Goal: Check status

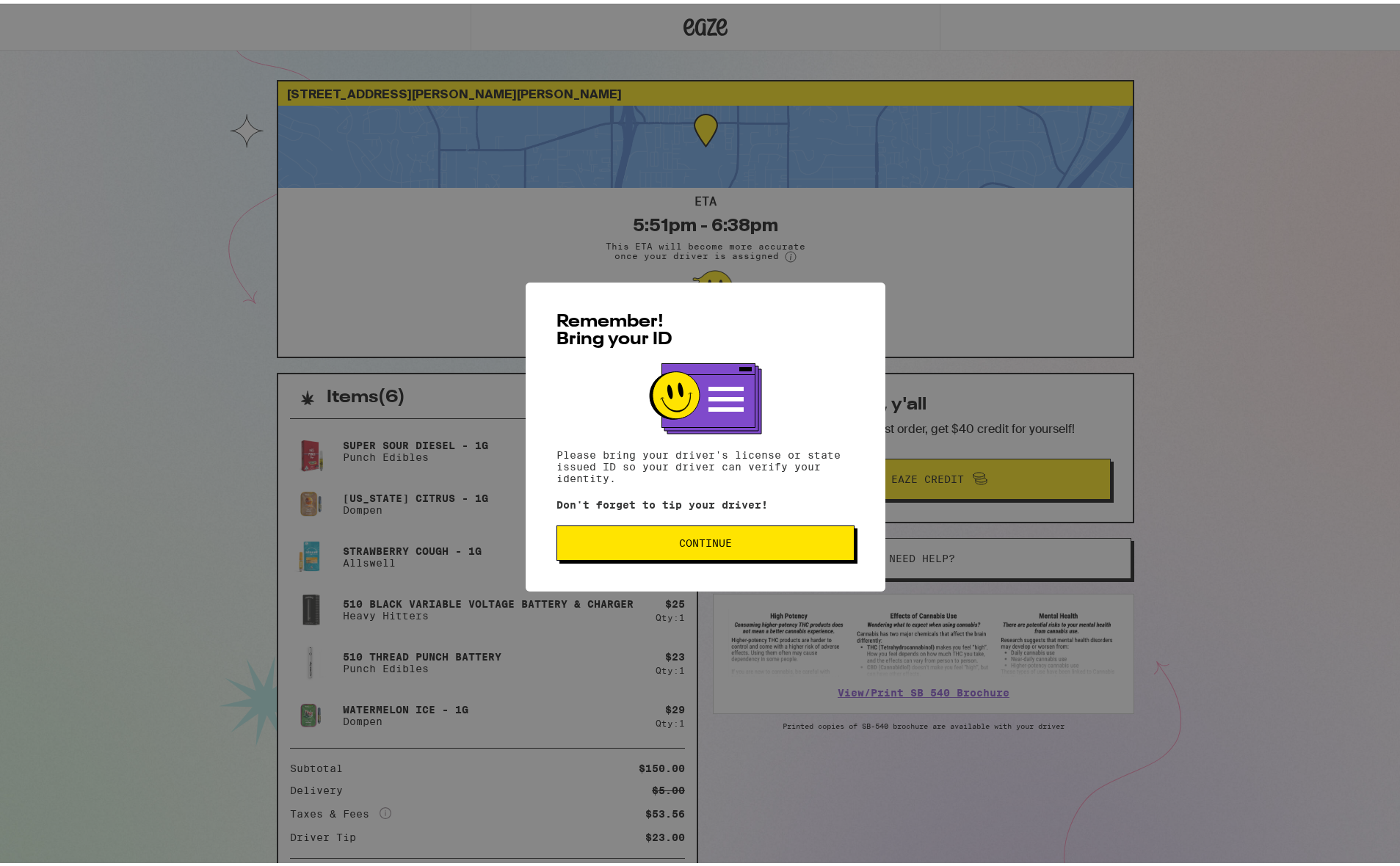
click at [657, 553] on button "Continue" at bounding box center [705, 539] width 298 height 36
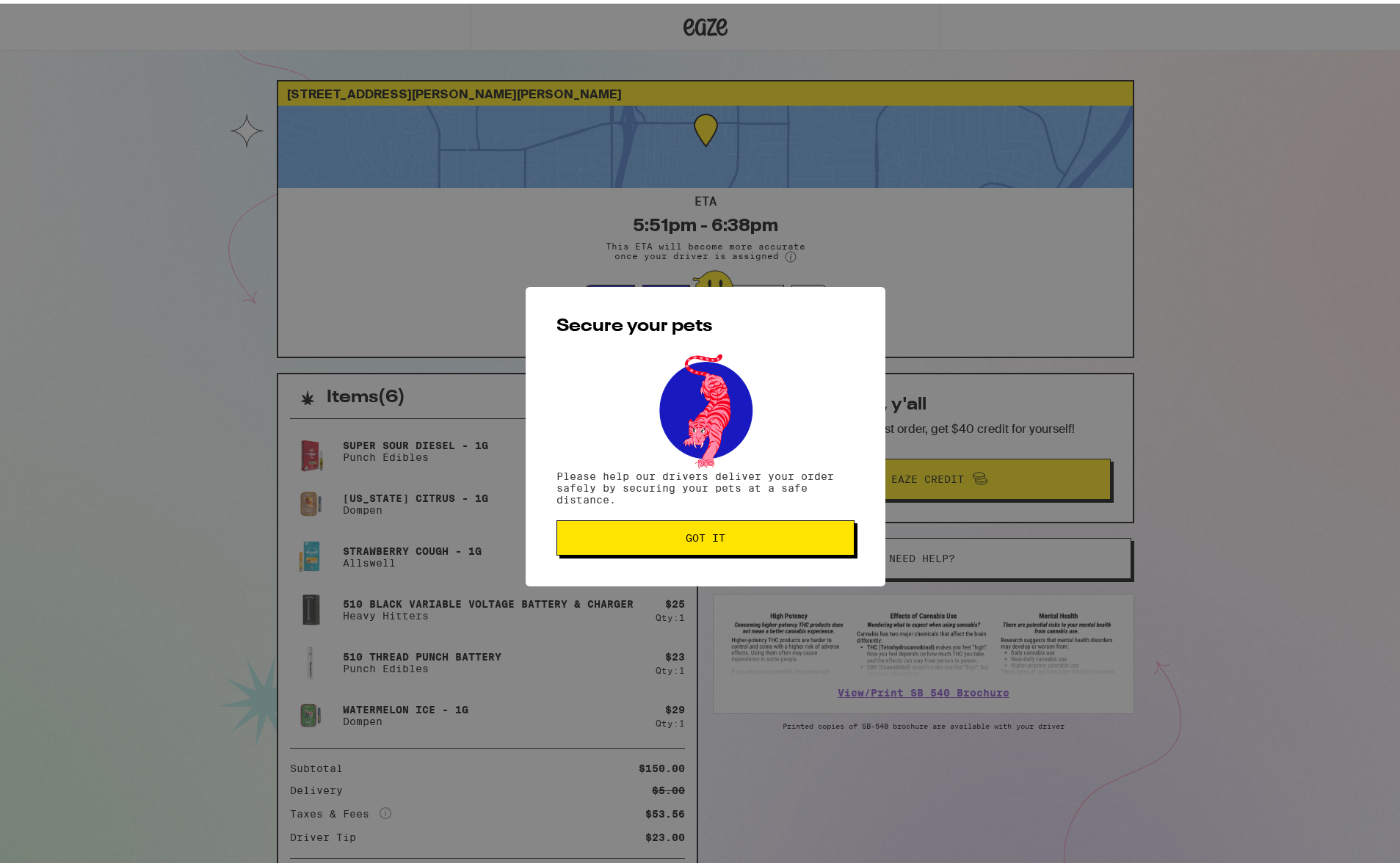
click at [669, 534] on span "Got it" at bounding box center [706, 534] width 273 height 10
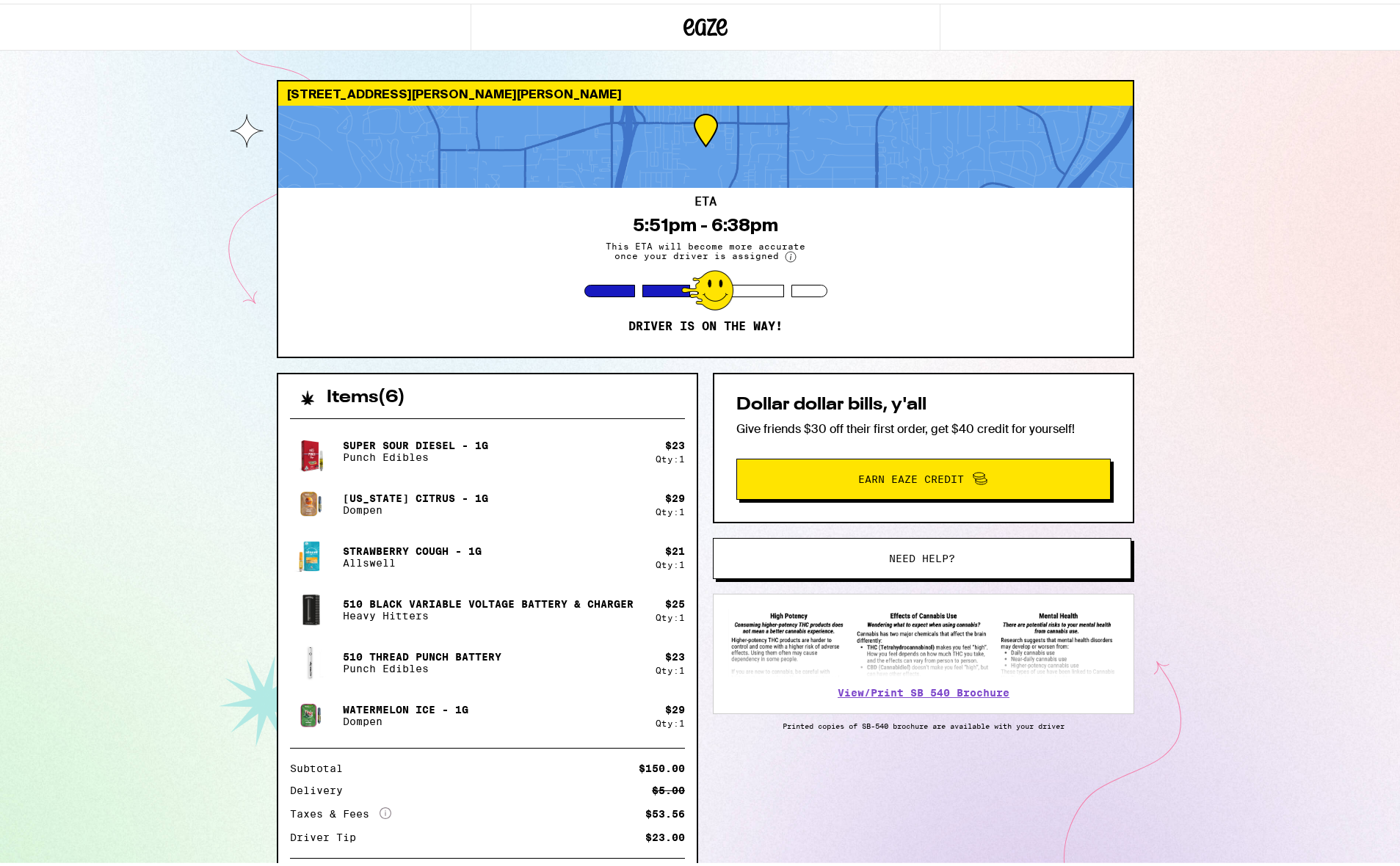
click at [1240, 420] on div "1518 Sams Hill Rd El Cajon 92021 ETA 5:51pm - 6:38pm This ETA will become more …" at bounding box center [705, 478] width 1411 height 955
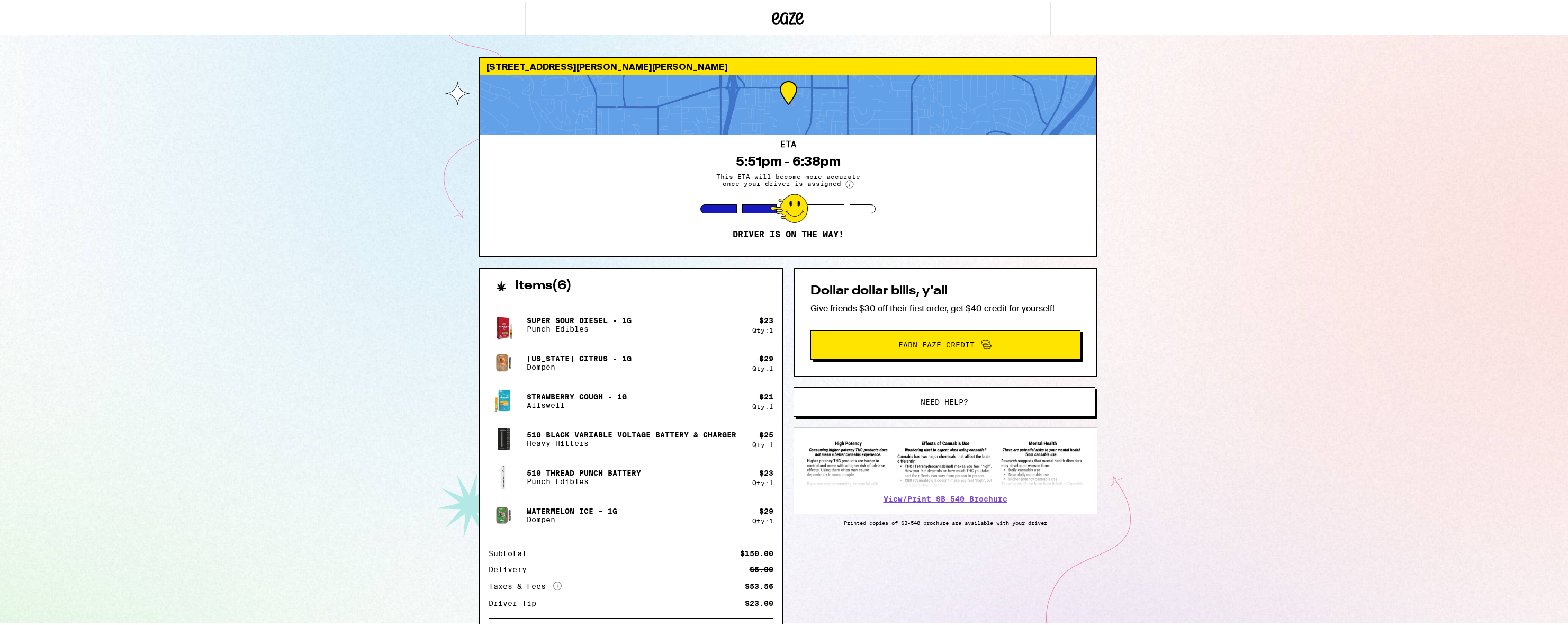
click at [1009, 266] on div "1518 Sams Hill Rd El Cajon 92021 ETA 5:51pm - 6:38pm This ETA will become more …" at bounding box center [788, 345] width 1576 height 689
click at [770, 198] on div at bounding box center [789, 207] width 37 height 29
click at [783, 122] on div at bounding box center [788, 103] width 616 height 59
click at [783, 86] on div at bounding box center [788, 103] width 616 height 59
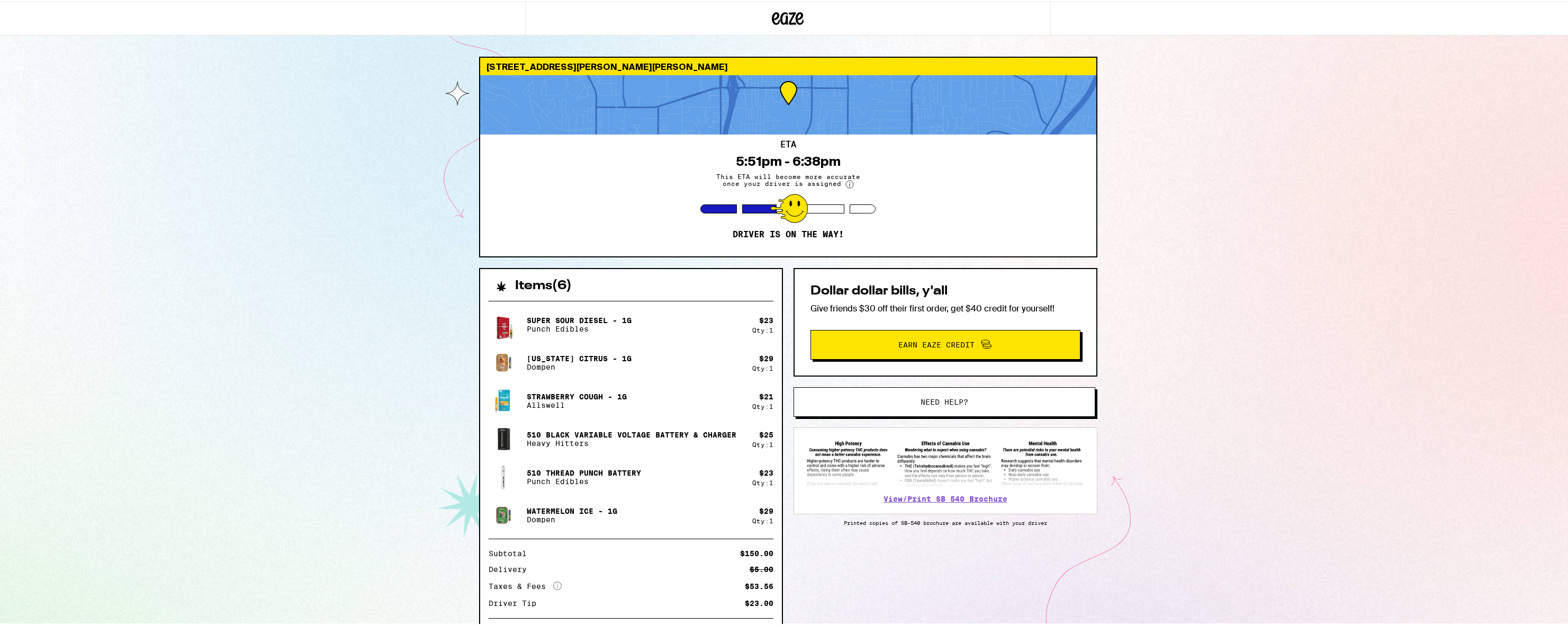
click at [758, 100] on div at bounding box center [788, 103] width 616 height 59
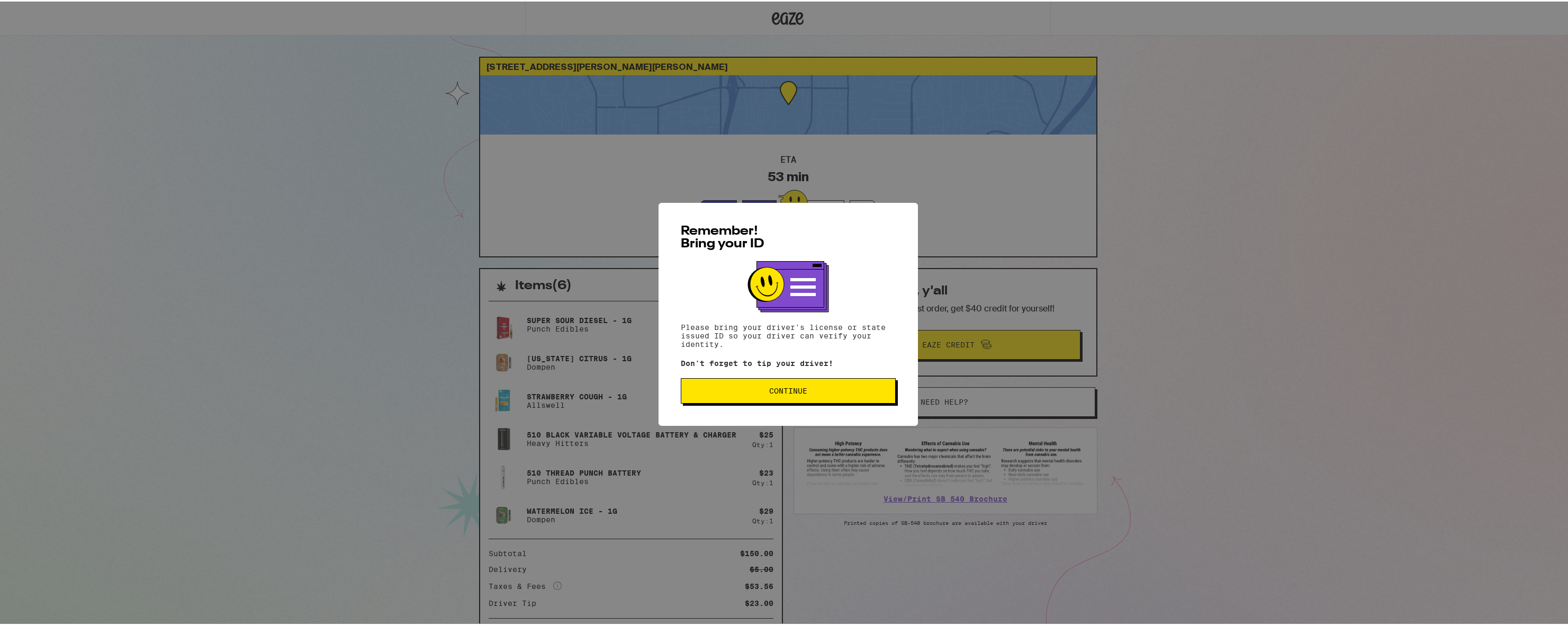
click at [759, 404] on div "Remember! Bring your ID Please bring your driver's license or state issued ID s…" at bounding box center [788, 313] width 259 height 223
click at [762, 395] on button "Continue" at bounding box center [788, 389] width 215 height 26
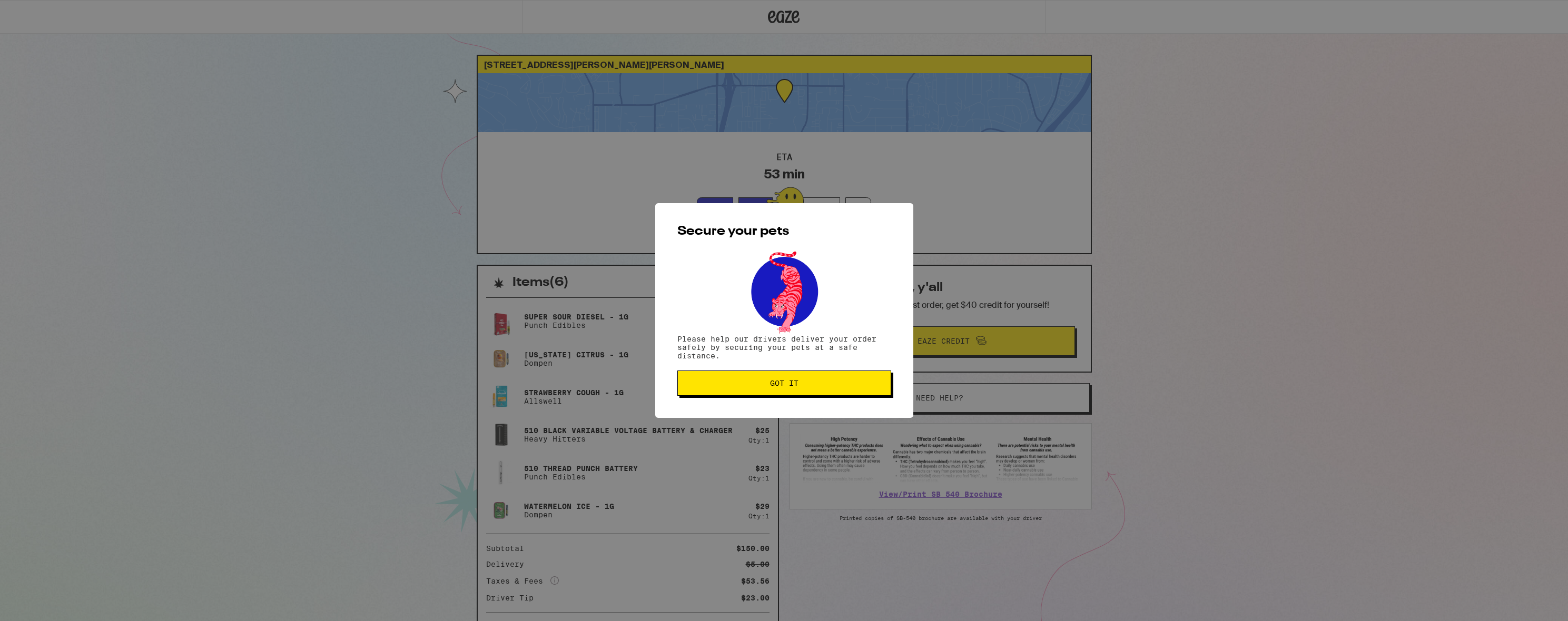
click at [794, 385] on span "Got it" at bounding box center [784, 383] width 29 height 7
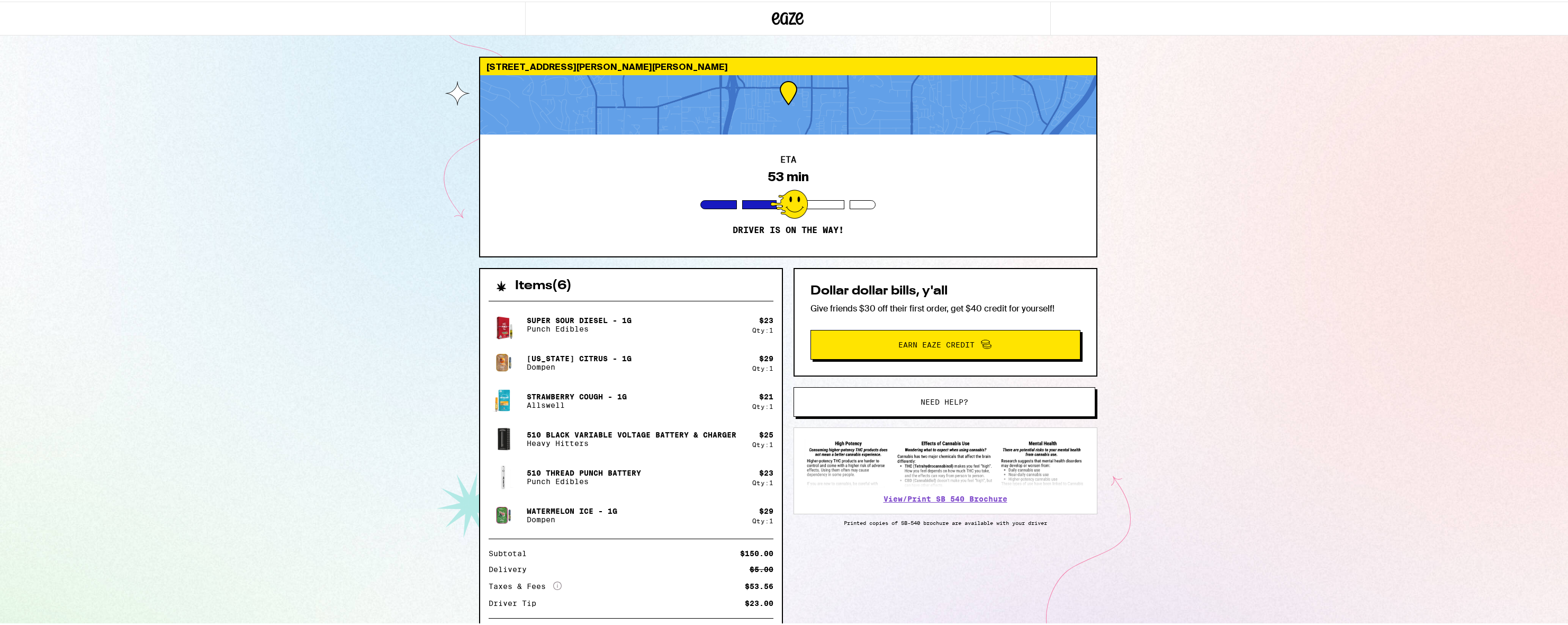
click at [1263, 297] on div "1518 Sams Hill Rd El Cajon 92021 ETA 53 min Driver is on the way! Items ( 6 ) S…" at bounding box center [788, 345] width 1576 height 689
click at [234, 0] on div at bounding box center [262, 17] width 525 height 34
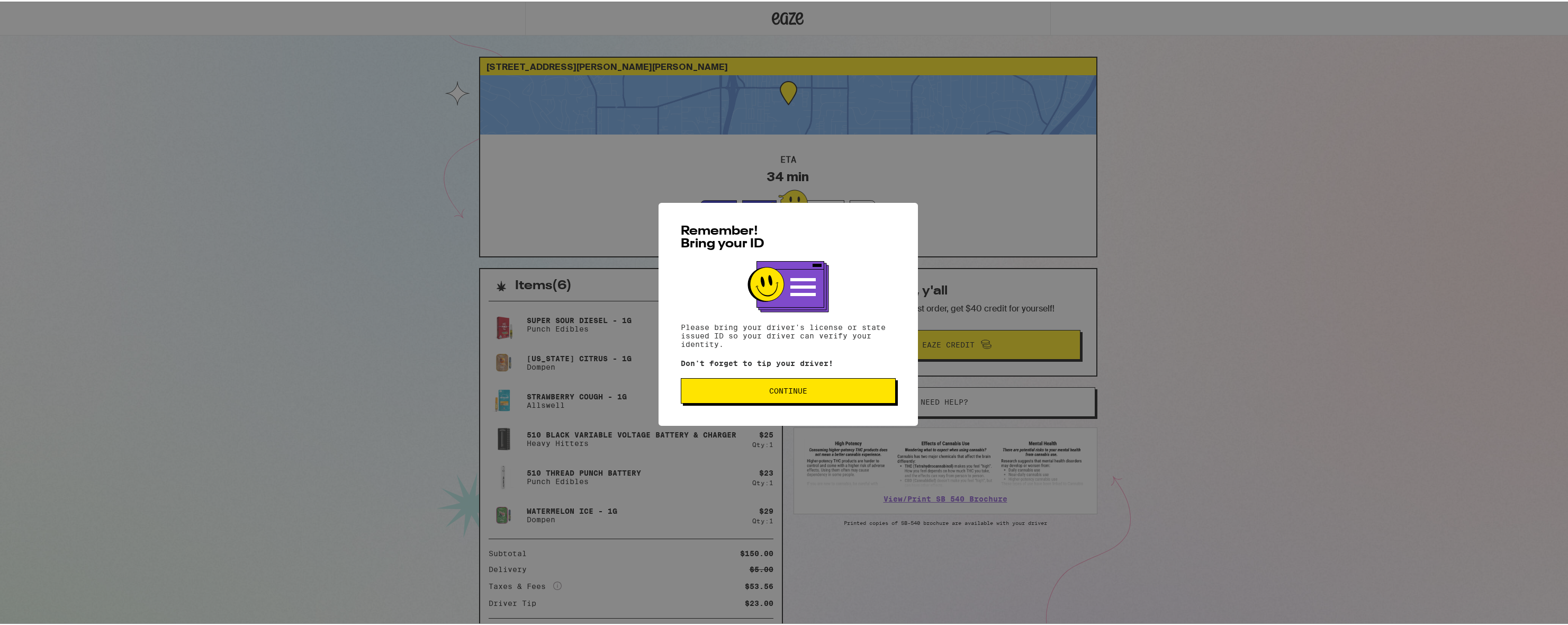
click at [779, 388] on span "Continue" at bounding box center [788, 389] width 38 height 7
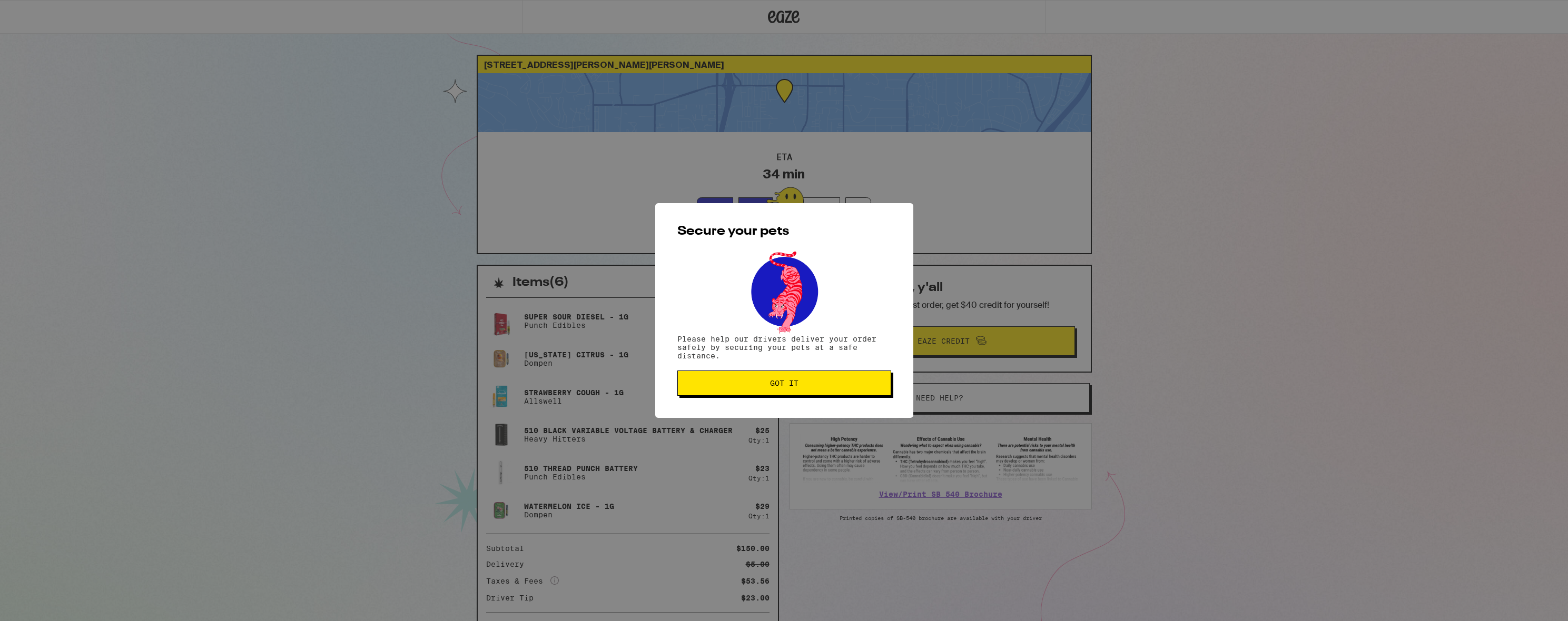
click at [770, 385] on span "Got it" at bounding box center [784, 383] width 29 height 7
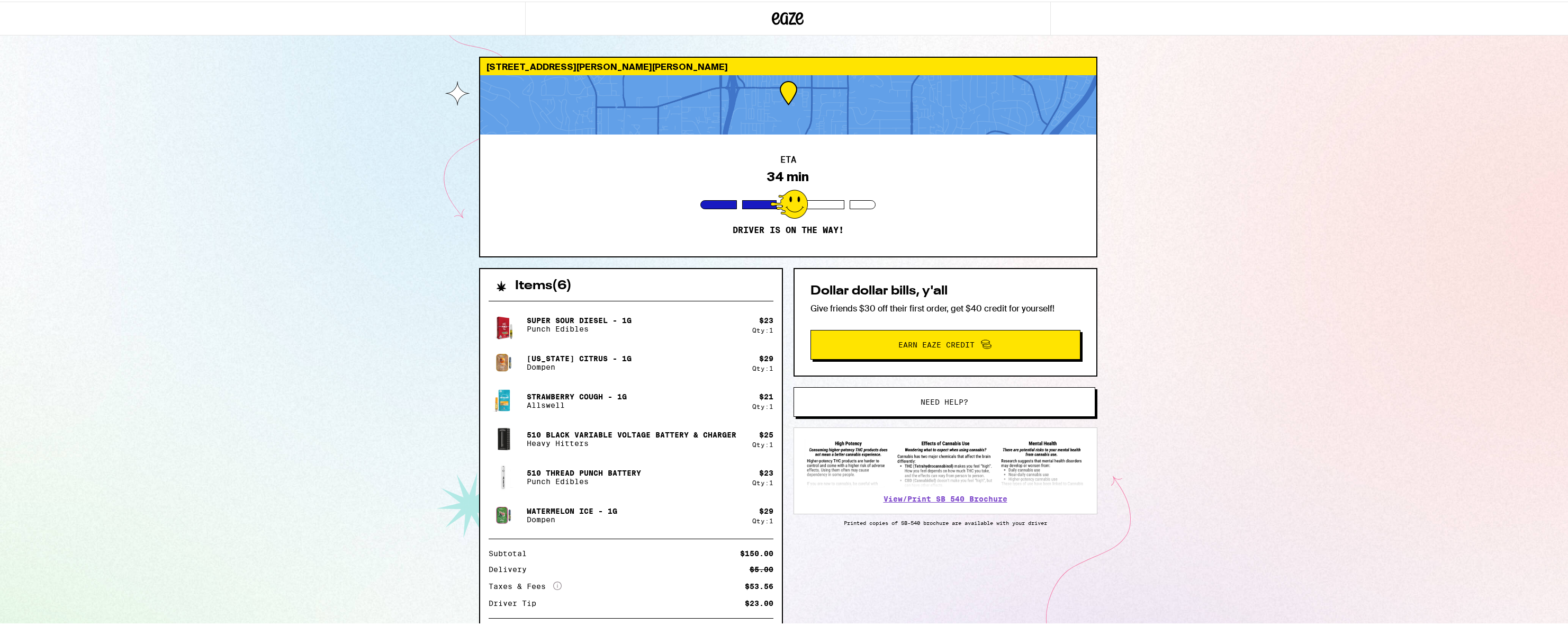
click at [1253, 259] on div "1518 Sams Hill Rd El Cajon 92021 ETA 34 min Driver is on the way! Items ( 6 ) S…" at bounding box center [788, 345] width 1576 height 689
click at [1348, 241] on div "1518 Sams Hill Rd El Cajon 92021 ETA 26 min Driver is on the way! Items ( 6 ) S…" at bounding box center [788, 345] width 1576 height 689
click at [1270, 211] on div "1518 Sams Hill Rd El Cajon 92021 ETA 14 min Driver is on the way! Items ( 6 ) S…" at bounding box center [788, 345] width 1576 height 689
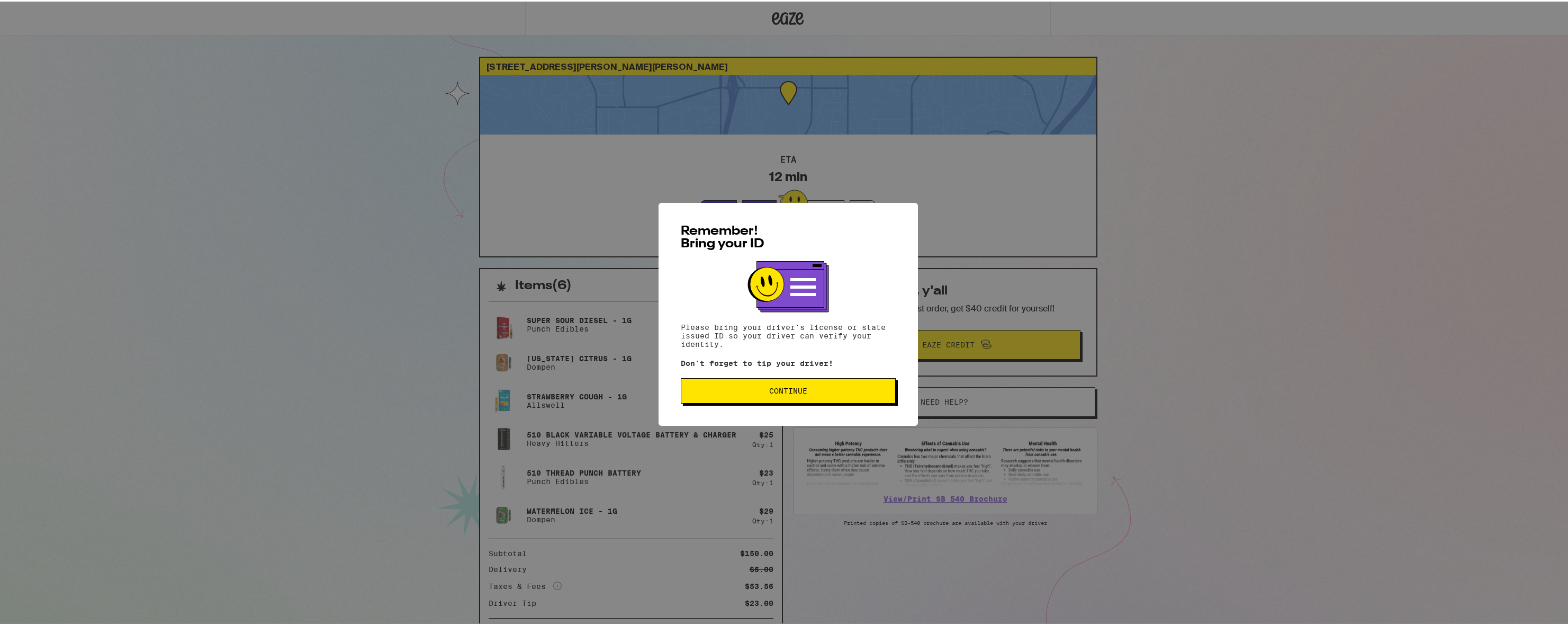
click at [787, 389] on span "Continue" at bounding box center [788, 389] width 38 height 7
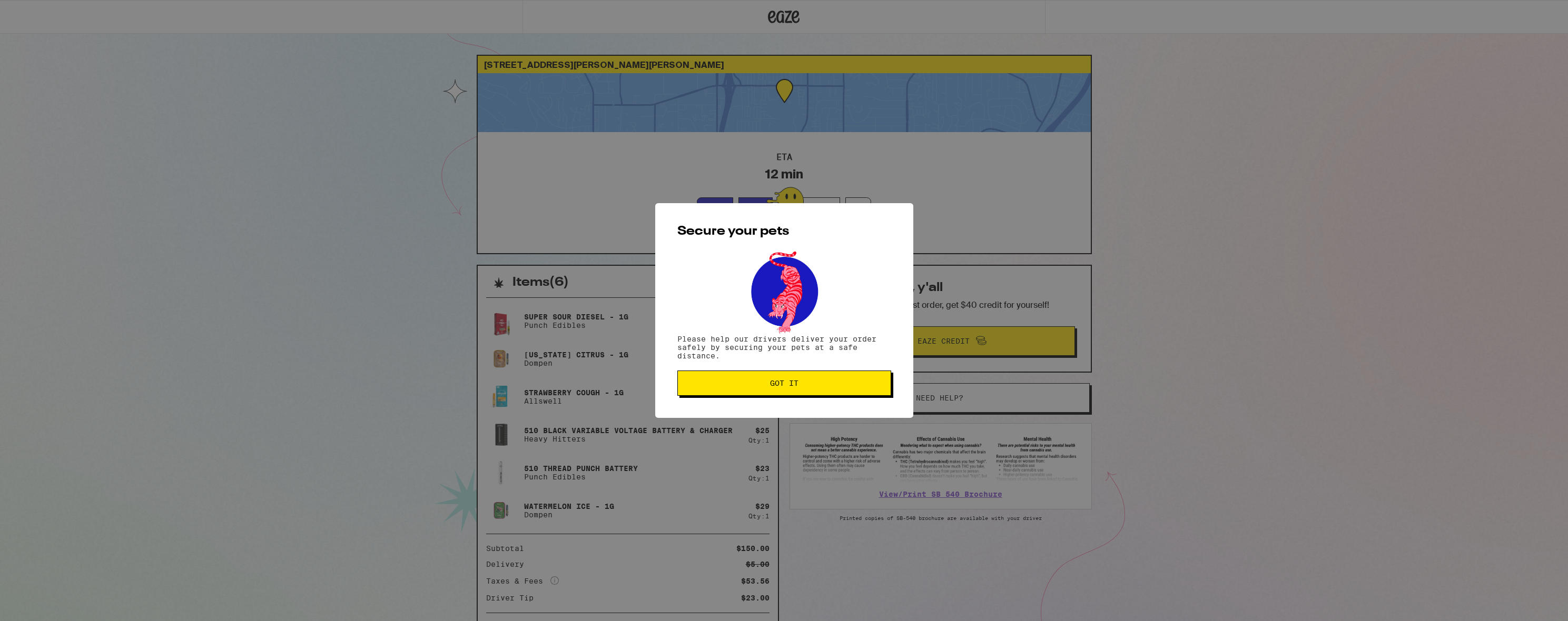
click at [788, 387] on span "Got it" at bounding box center [784, 383] width 29 height 7
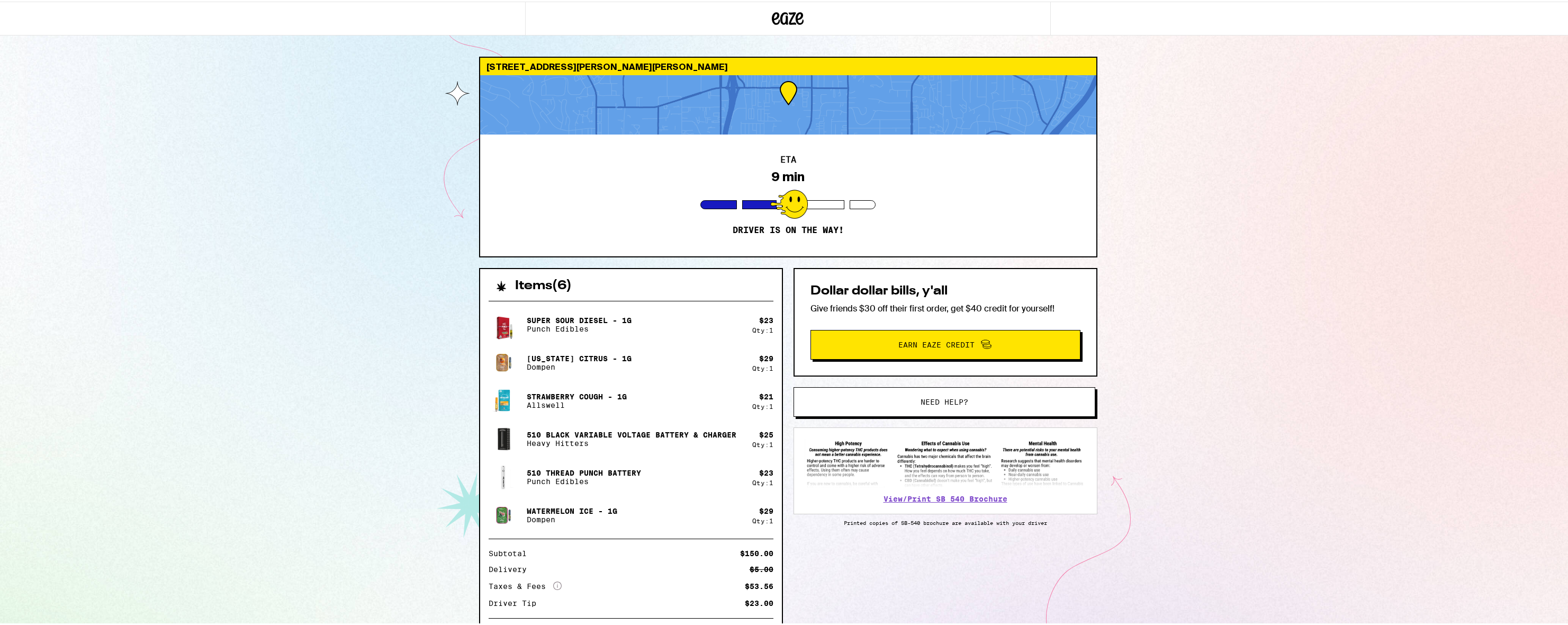
click at [1129, 226] on div "1518 Sams Hill Rd El Cajon 92021 ETA 9 min Driver is on the way! Items ( 6 ) Su…" at bounding box center [788, 345] width 1576 height 689
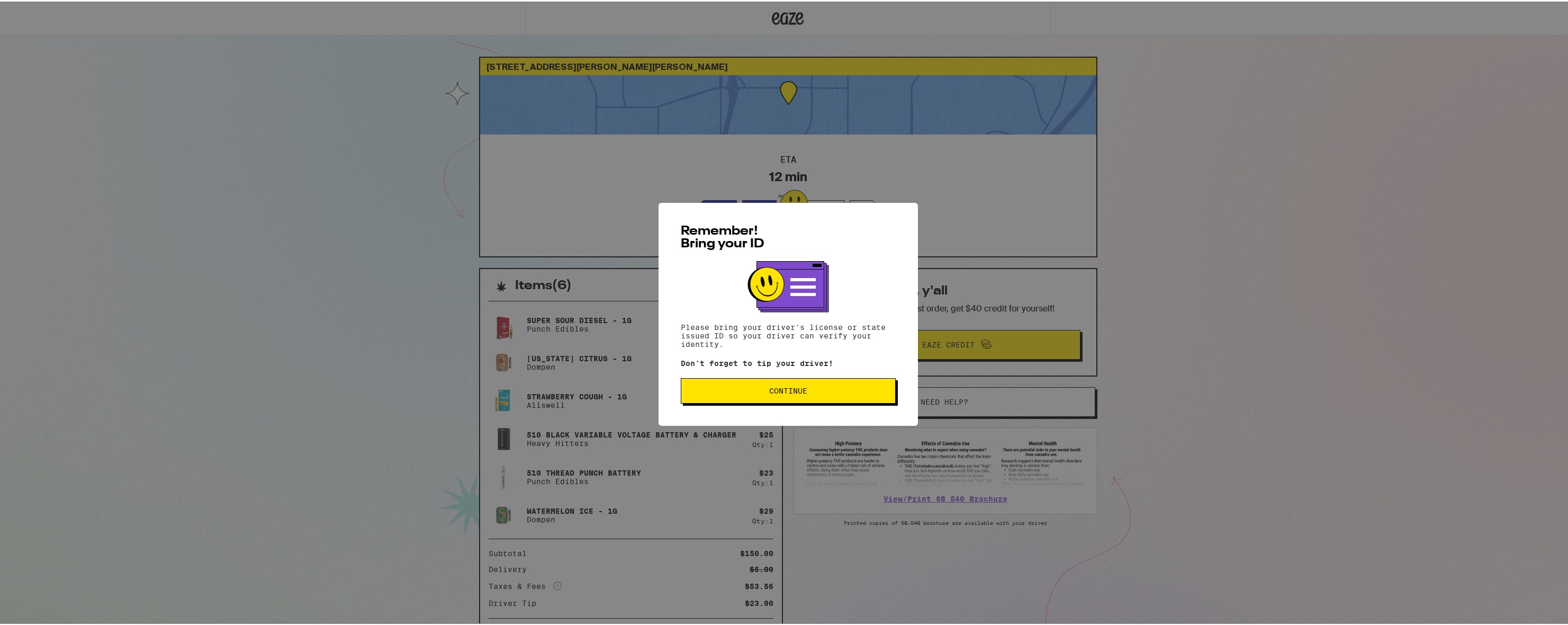
click at [850, 395] on button "Continue" at bounding box center [788, 389] width 215 height 26
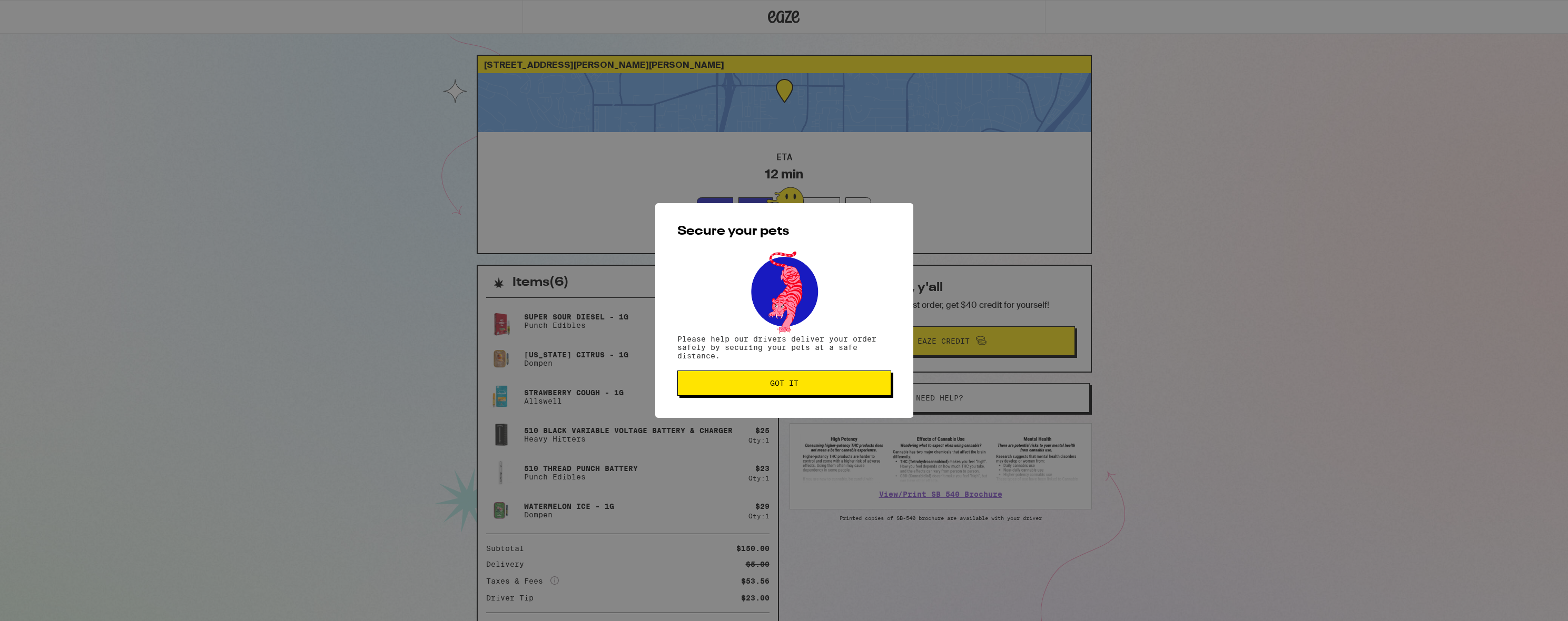
click at [789, 392] on button "Got it" at bounding box center [784, 383] width 214 height 26
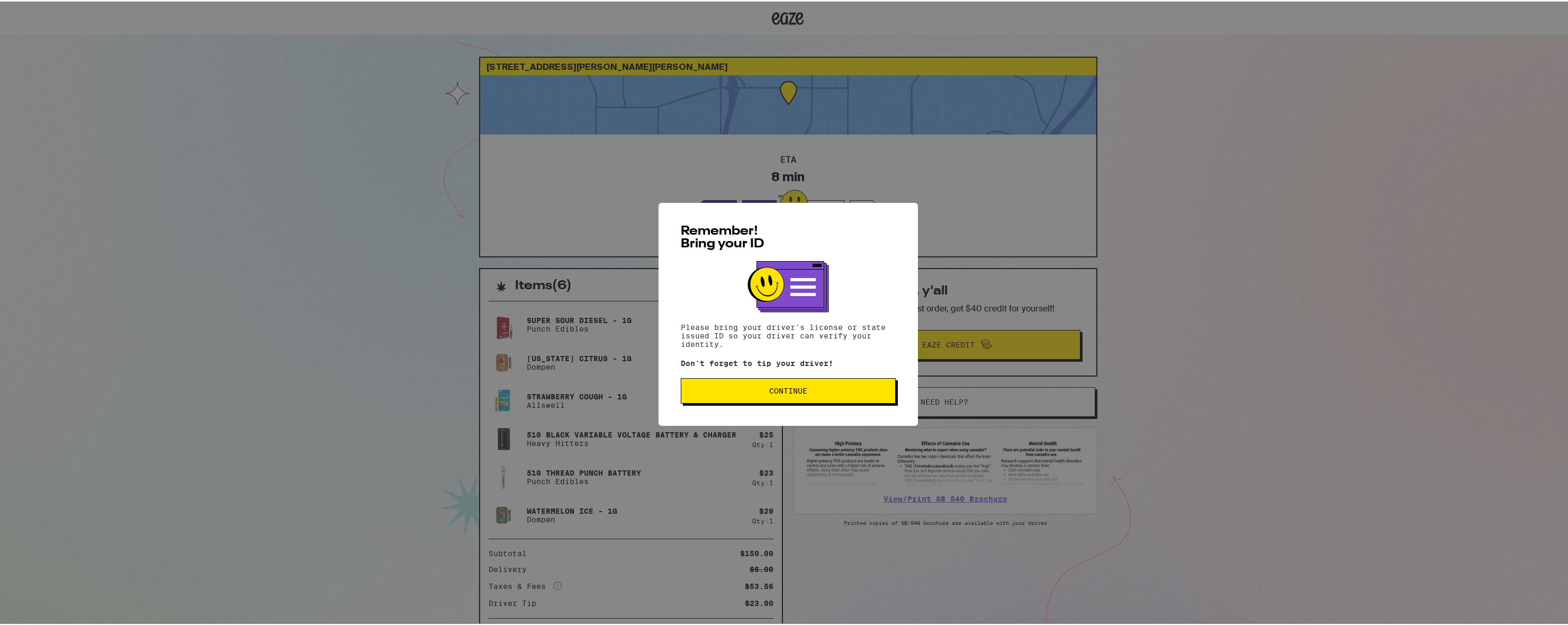
click at [752, 393] on span "Continue" at bounding box center [788, 389] width 197 height 7
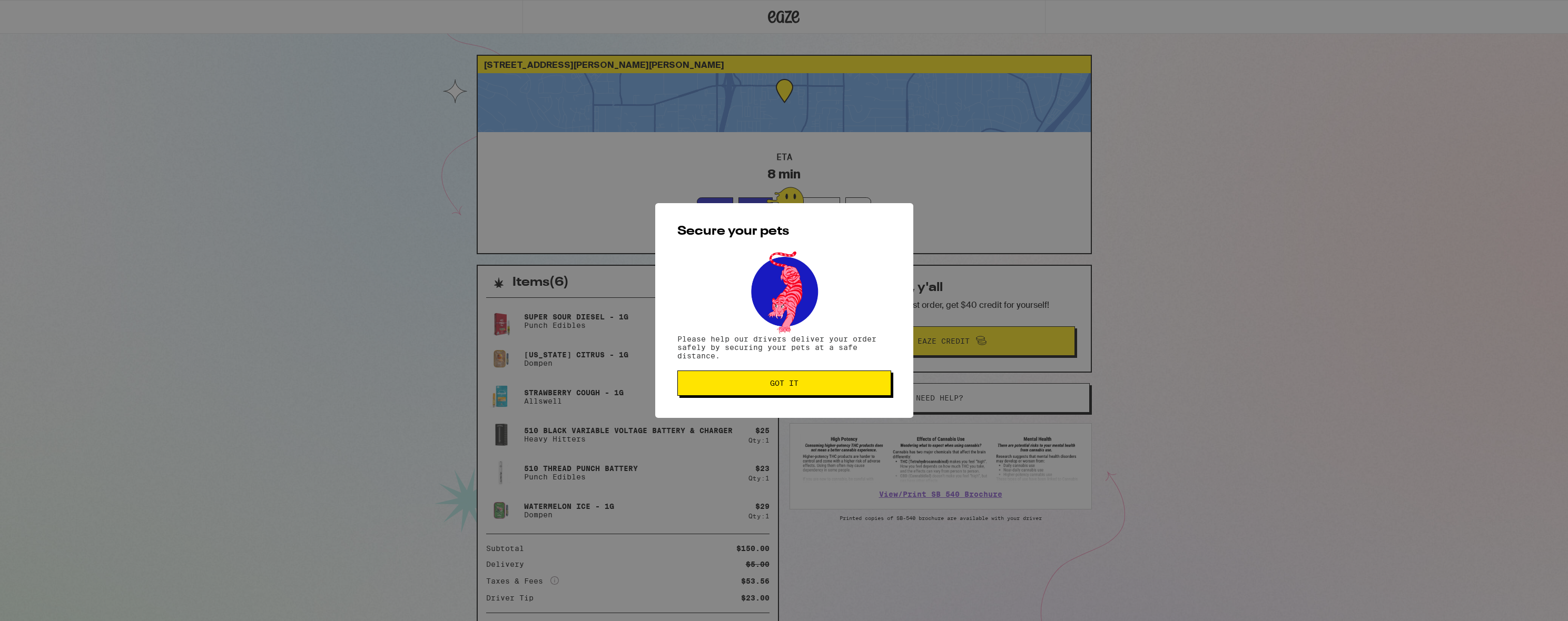
click at [748, 392] on button "Got it" at bounding box center [784, 383] width 214 height 26
